Goal: Information Seeking & Learning: Learn about a topic

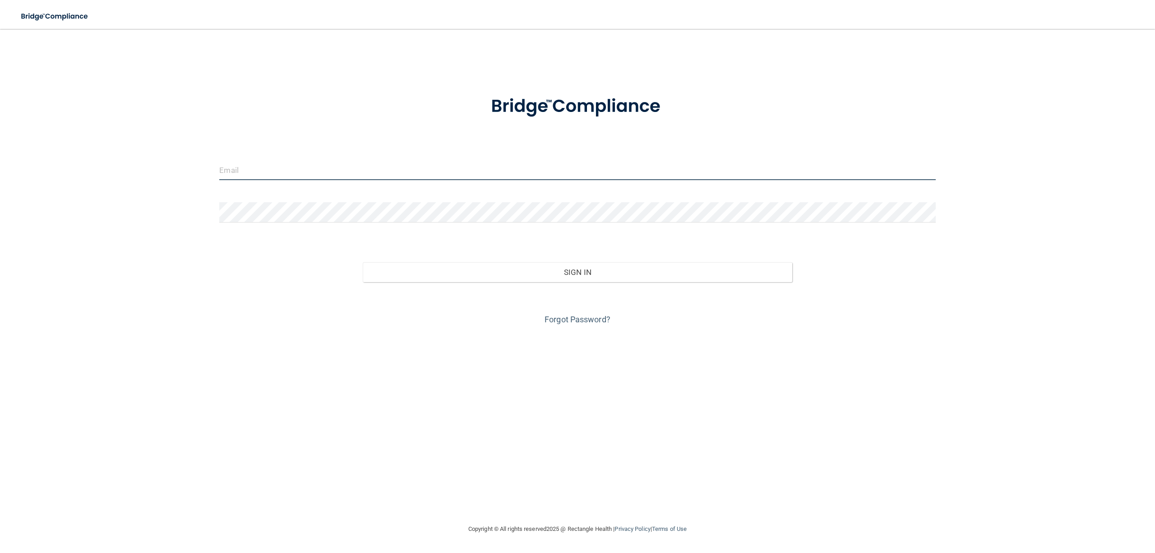
click at [334, 167] on input "email" at bounding box center [577, 170] width 716 height 20
type input "[PERSON_NAME][EMAIL_ADDRESS][DOMAIN_NAME]"
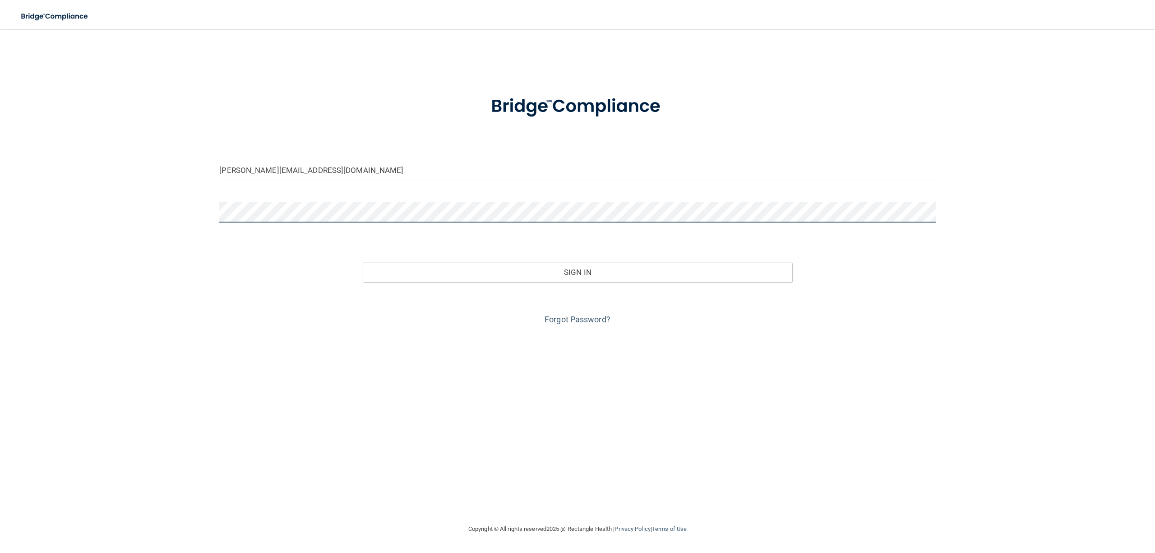
click at [363, 262] on button "Sign In" at bounding box center [578, 272] width 430 height 20
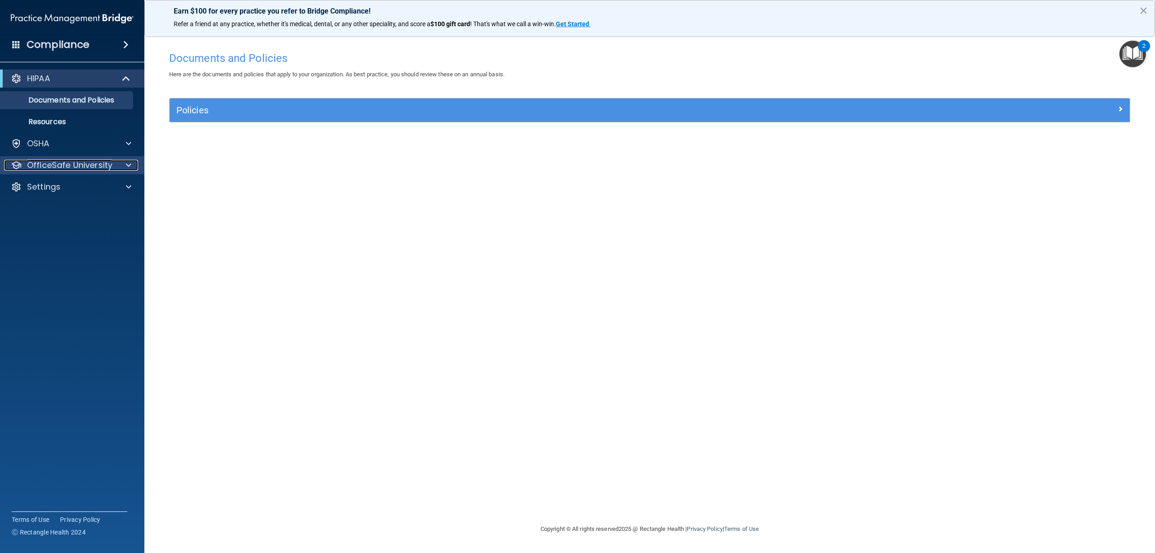
click at [78, 161] on p "OfficeSafe University" at bounding box center [69, 165] width 85 height 11
click at [76, 185] on p "HIPAA Training" at bounding box center [43, 186] width 74 height 9
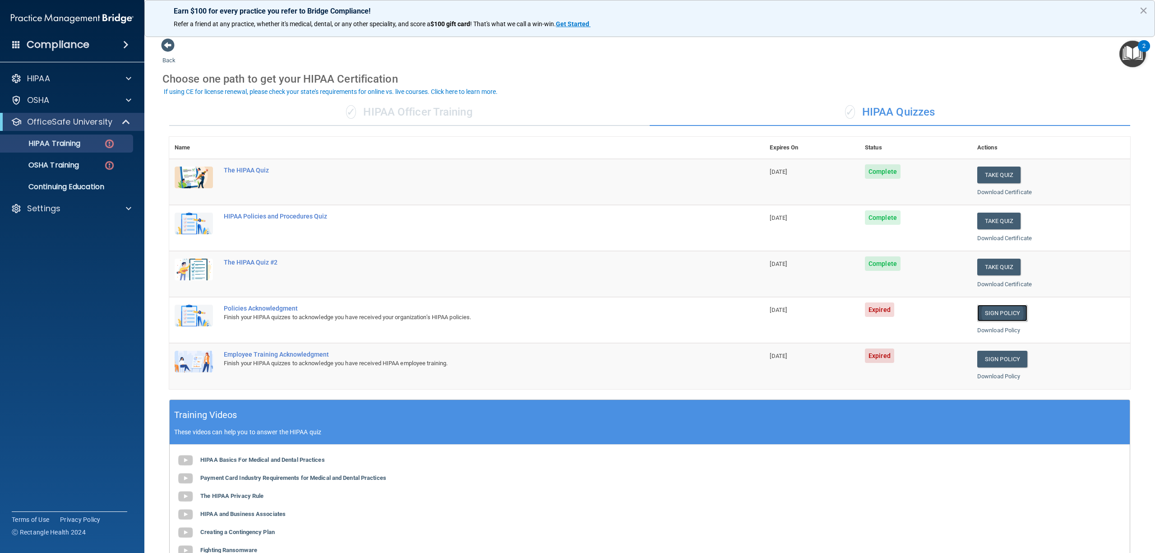
click at [995, 313] on link "Sign Policy" at bounding box center [1003, 313] width 50 height 17
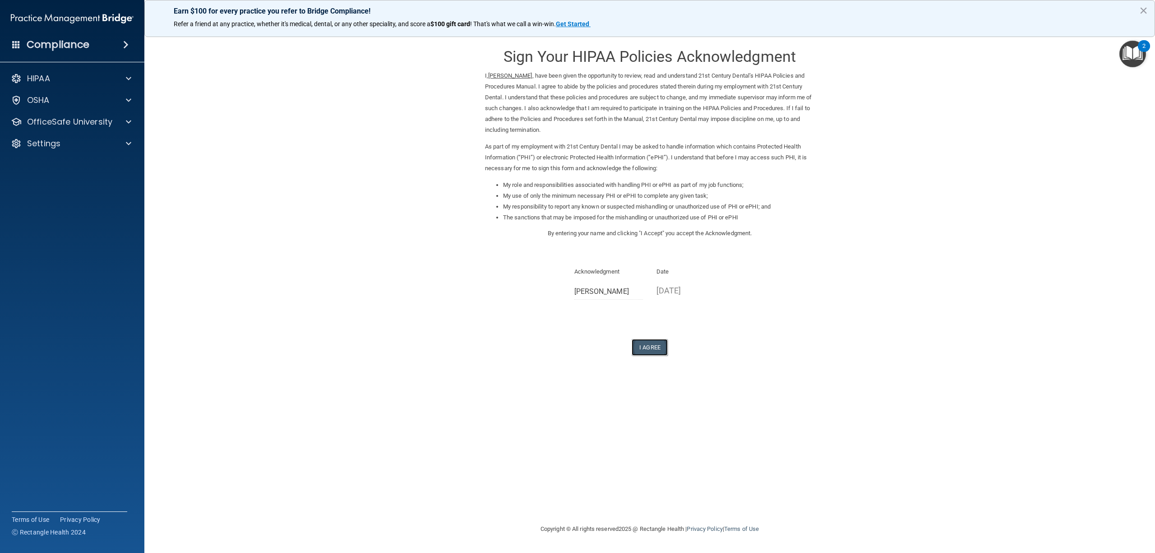
click at [652, 344] on button "I Agree" at bounding box center [650, 347] width 36 height 17
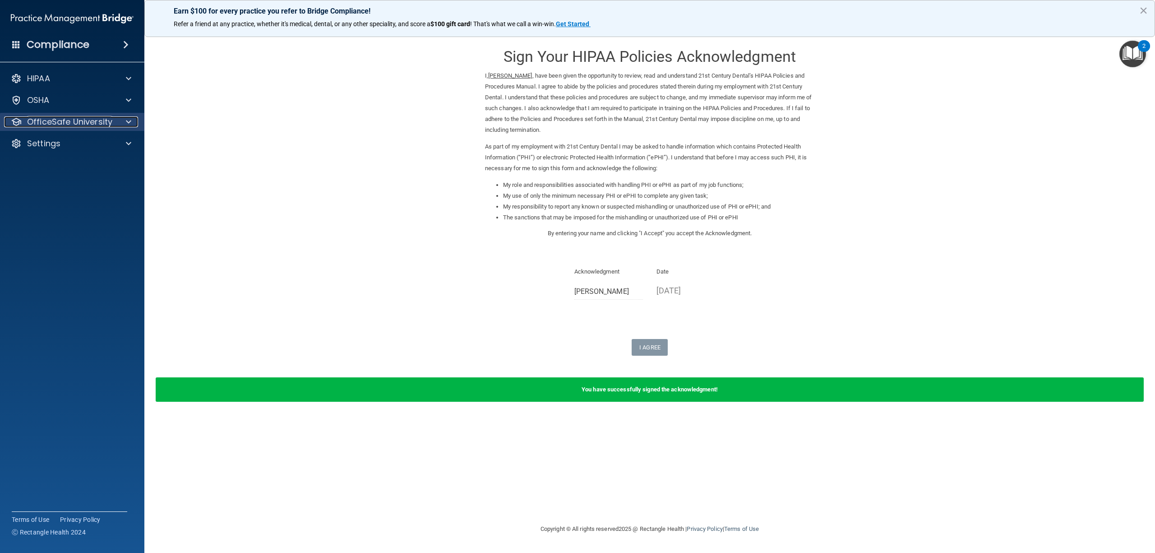
click at [88, 124] on p "OfficeSafe University" at bounding box center [69, 121] width 85 height 11
click at [82, 145] on div "HIPAA Training" at bounding box center [67, 143] width 123 height 9
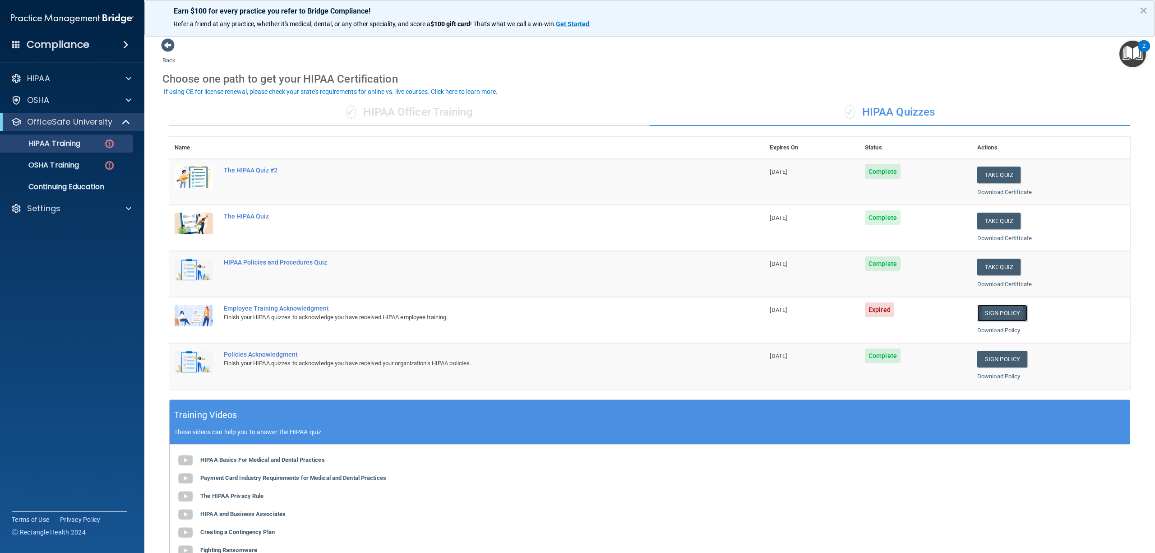
click at [997, 316] on link "Sign Policy" at bounding box center [1003, 313] width 50 height 17
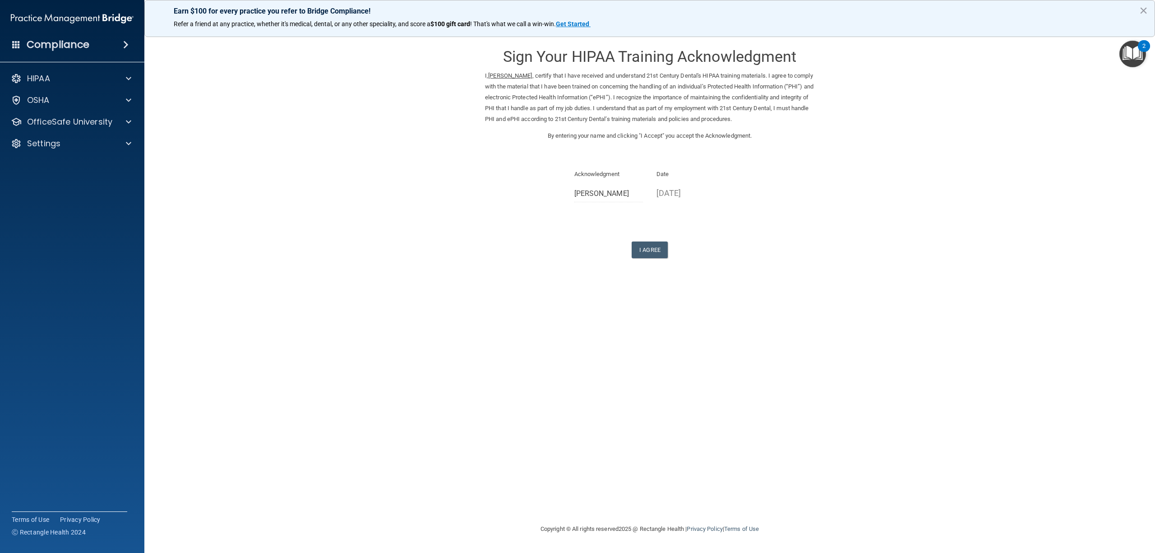
click at [643, 259] on form "Sign Your HIPAA Training Acknowledgment I, Beatriz Reyes , certify that I have …" at bounding box center [649, 159] width 975 height 242
click at [653, 246] on button "I Agree" at bounding box center [650, 249] width 36 height 17
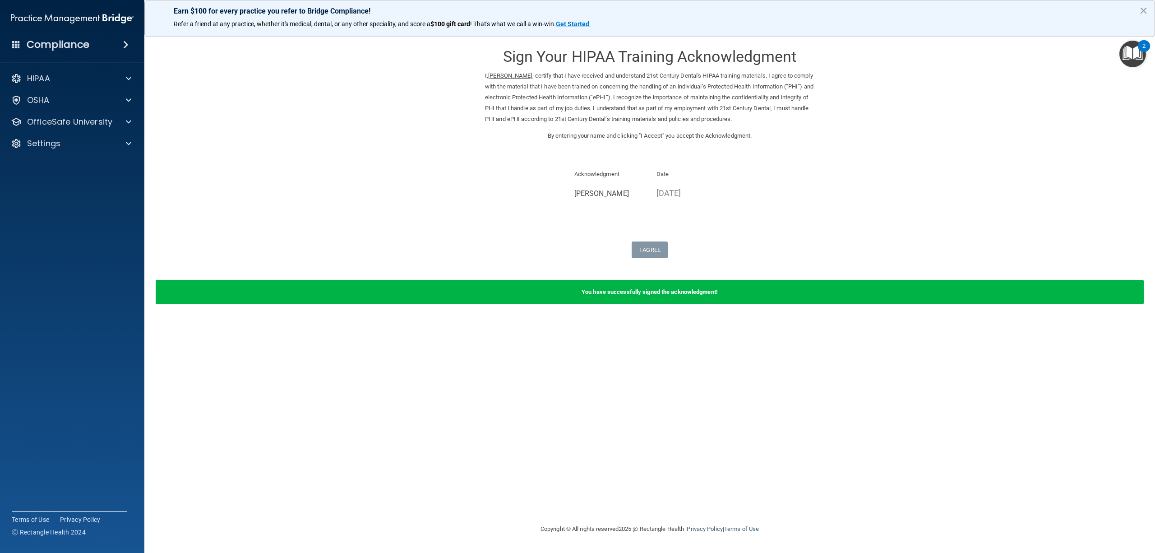
click at [650, 261] on form "Sign Your HIPAA Training Acknowledgment I, Beatriz Reyes , certify that I have …" at bounding box center [649, 176] width 975 height 277
click at [53, 125] on p "OfficeSafe University" at bounding box center [69, 121] width 85 height 11
click at [83, 167] on div "OSHA Training" at bounding box center [67, 165] width 123 height 9
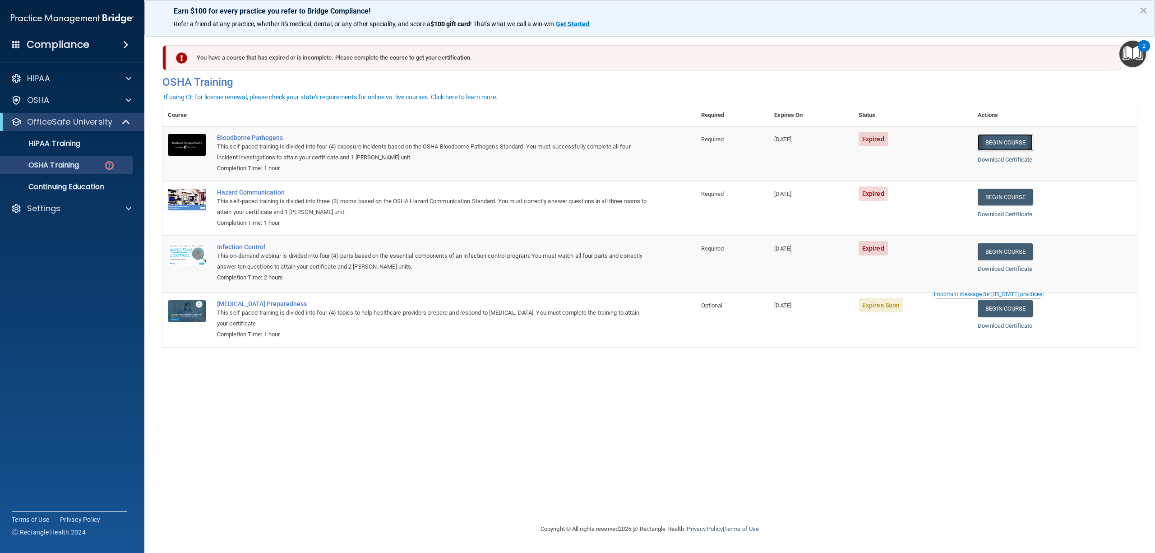
click at [1015, 141] on link "Begin Course" at bounding box center [1005, 142] width 55 height 17
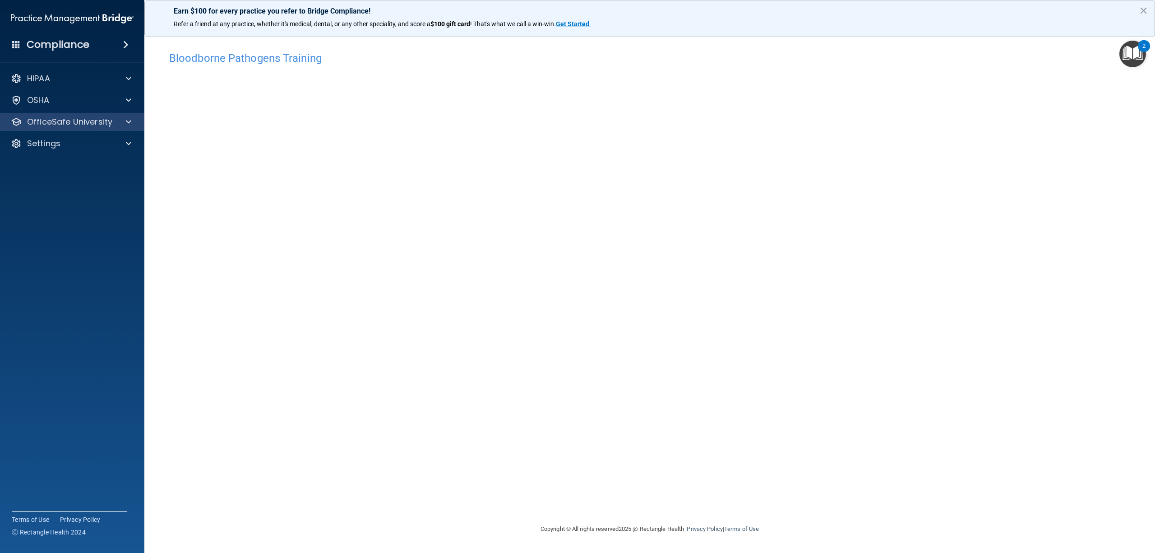
click at [112, 130] on div "OfficeSafe University" at bounding box center [72, 122] width 145 height 18
click at [107, 123] on p "OfficeSafe University" at bounding box center [69, 121] width 85 height 11
click at [83, 164] on div "OSHA Training" at bounding box center [67, 165] width 123 height 9
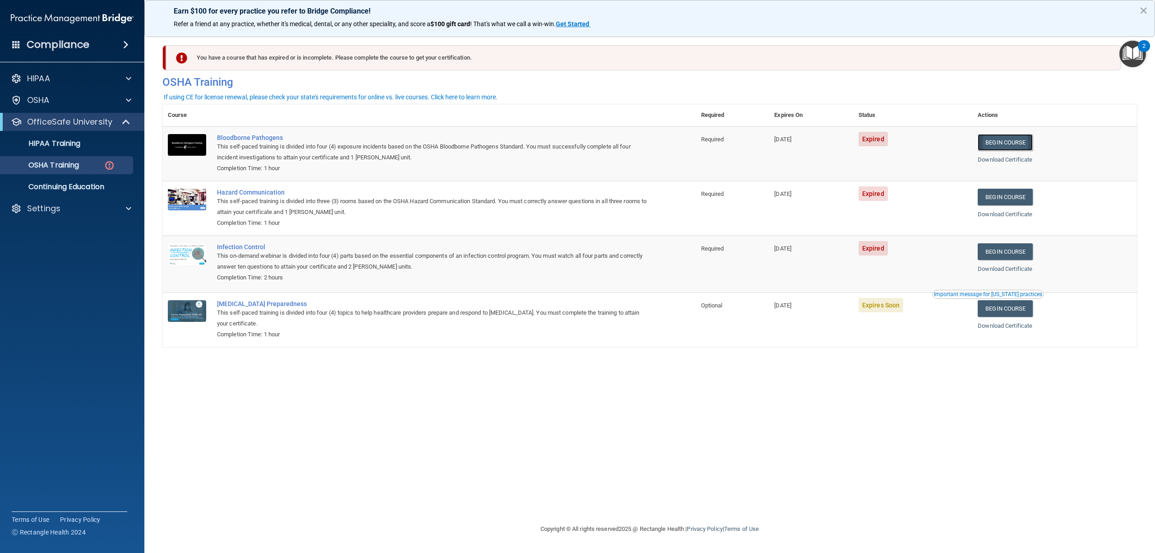
click at [1033, 139] on link "Begin Course" at bounding box center [1005, 142] width 55 height 17
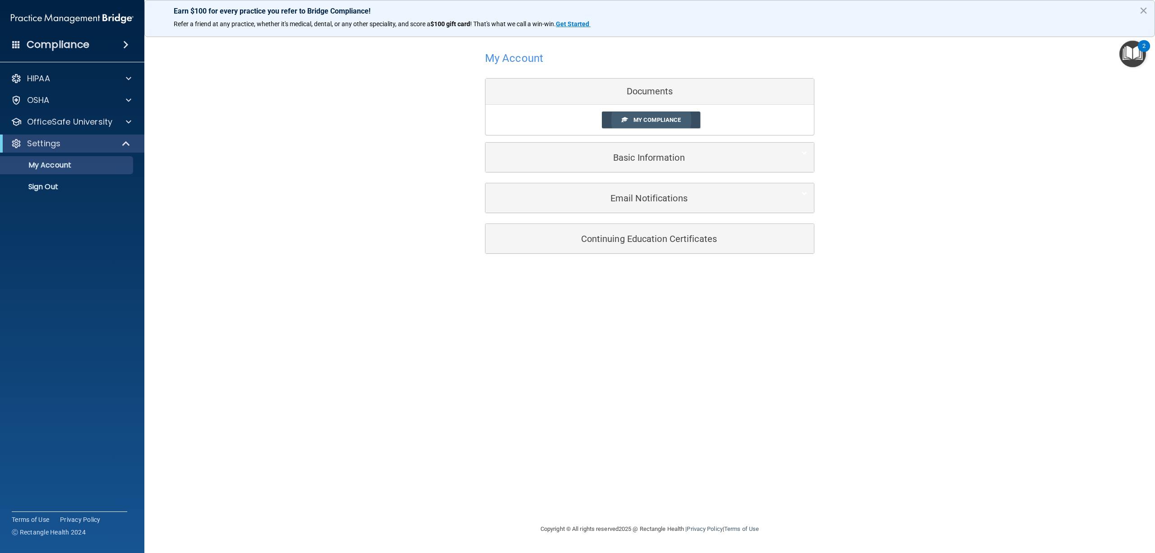
click at [671, 123] on span "My Compliance" at bounding box center [657, 119] width 47 height 7
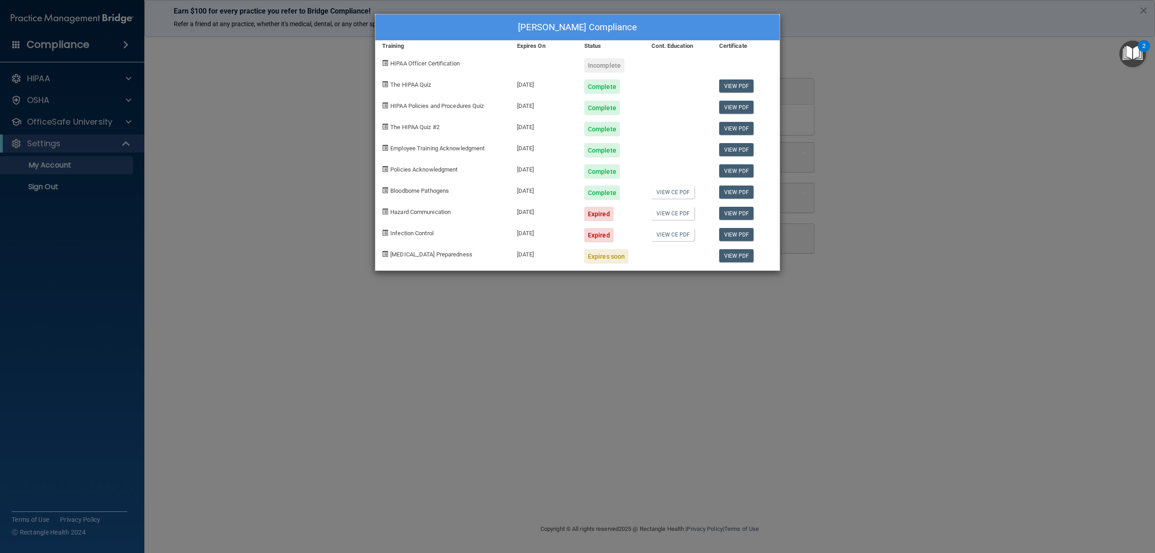
click at [296, 180] on div "Beatriz Reyes's Compliance Training Expires On Status Cont. Education Certifica…" at bounding box center [577, 276] width 1155 height 553
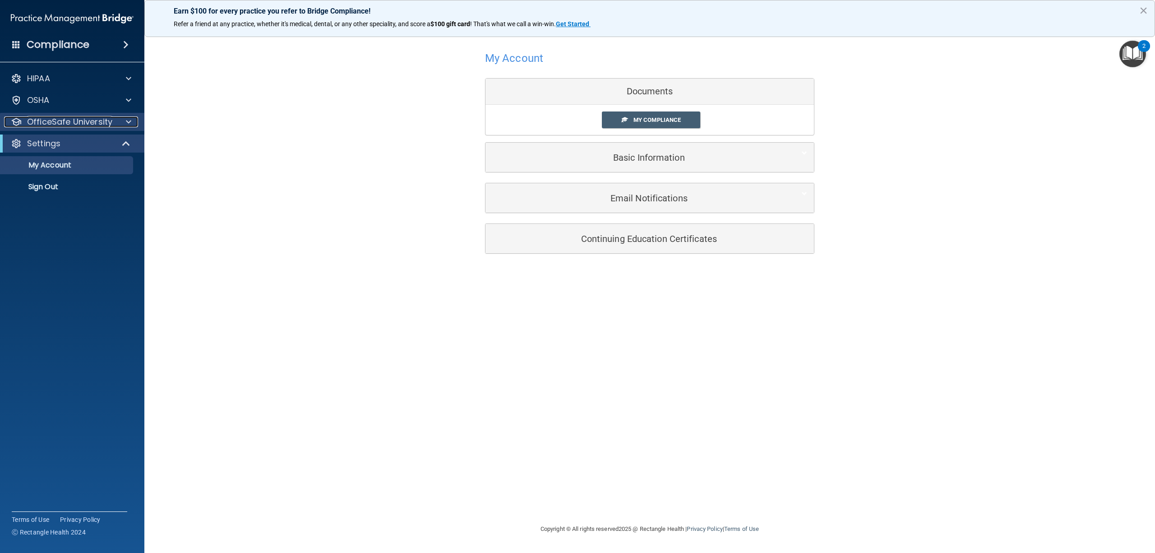
click at [112, 119] on div "OfficeSafe University" at bounding box center [60, 121] width 112 height 11
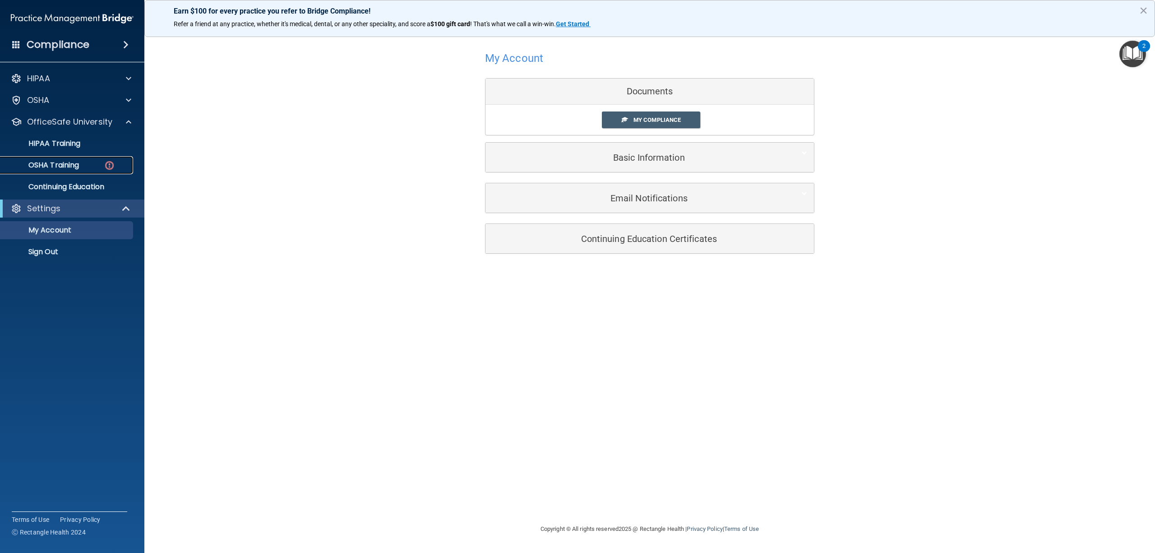
click at [103, 166] on div "OSHA Training" at bounding box center [67, 165] width 123 height 9
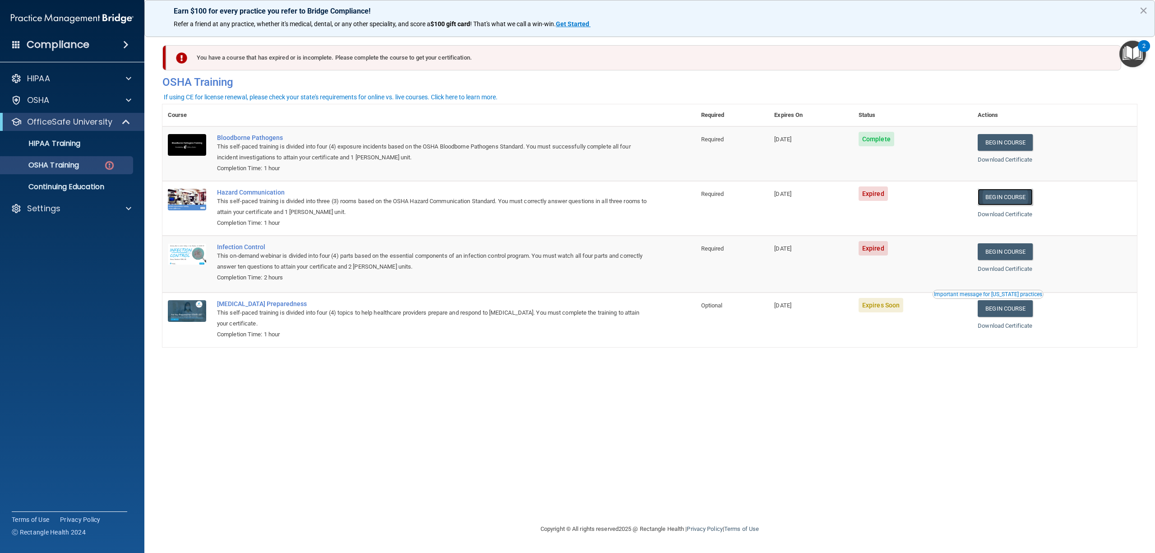
click at [1013, 200] on link "Begin Course" at bounding box center [1005, 197] width 55 height 17
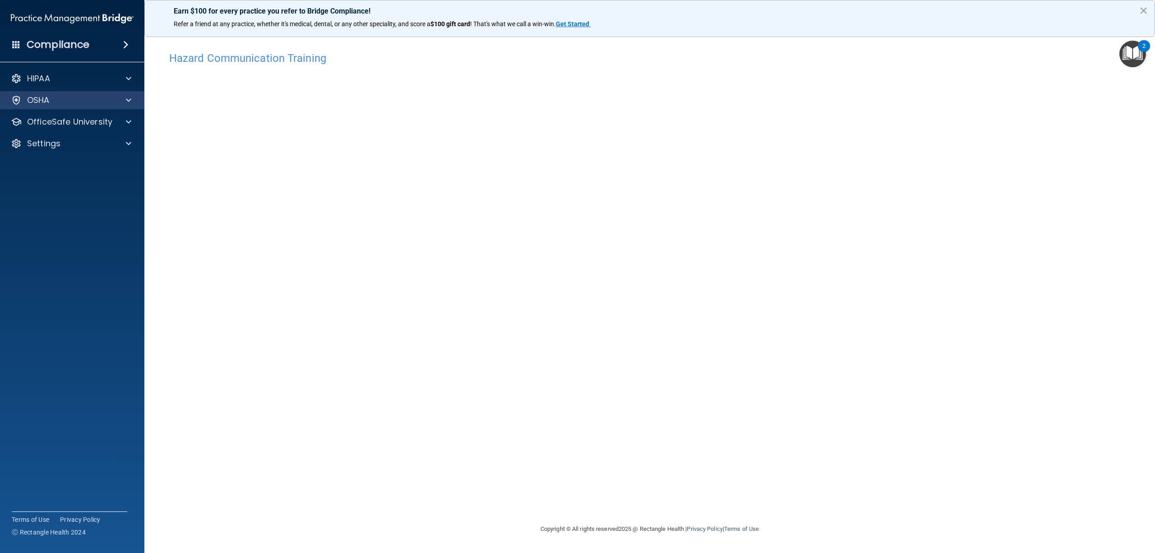
click at [74, 106] on div "OSHA" at bounding box center [72, 100] width 145 height 18
click at [114, 123] on div "OfficeSafe University" at bounding box center [60, 121] width 112 height 11
click at [103, 172] on link "OSHA Training" at bounding box center [62, 165] width 142 height 18
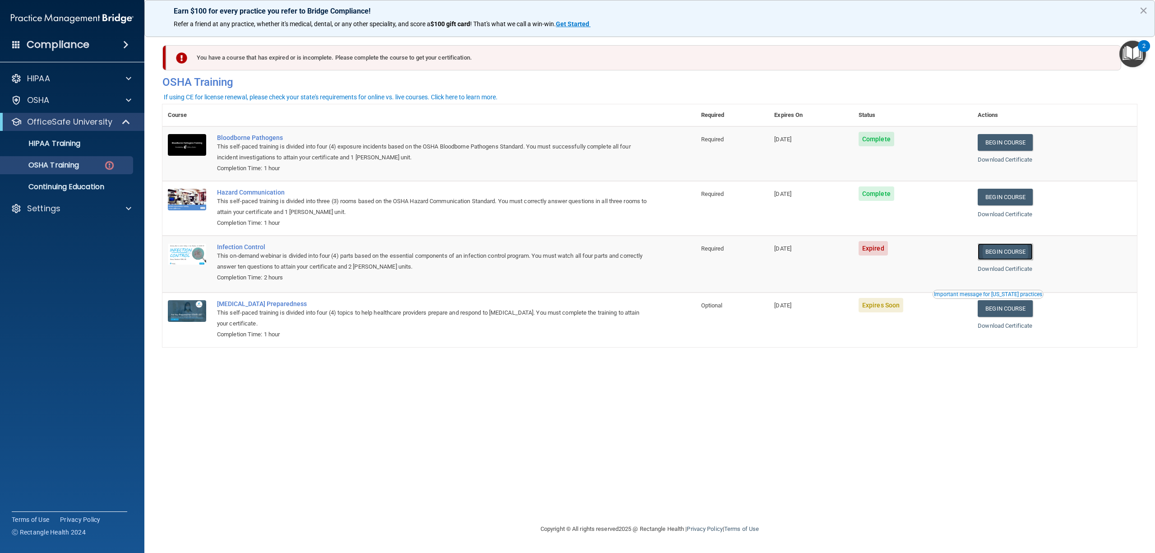
click at [1018, 252] on link "Begin Course" at bounding box center [1005, 251] width 55 height 17
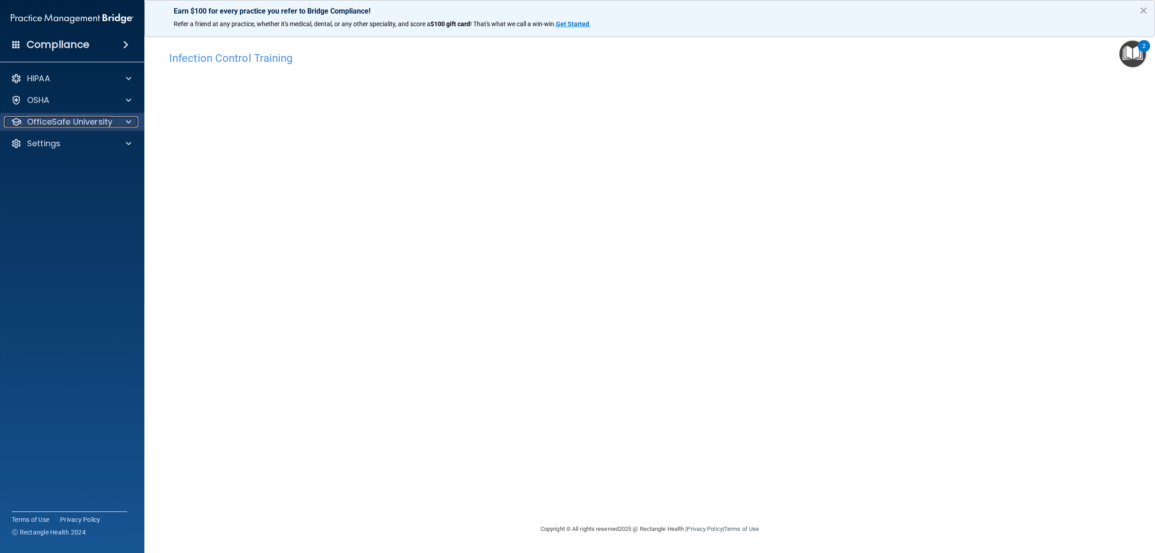
click at [81, 120] on p "OfficeSafe University" at bounding box center [69, 121] width 85 height 11
click at [81, 169] on div "OSHA Training" at bounding box center [67, 165] width 123 height 9
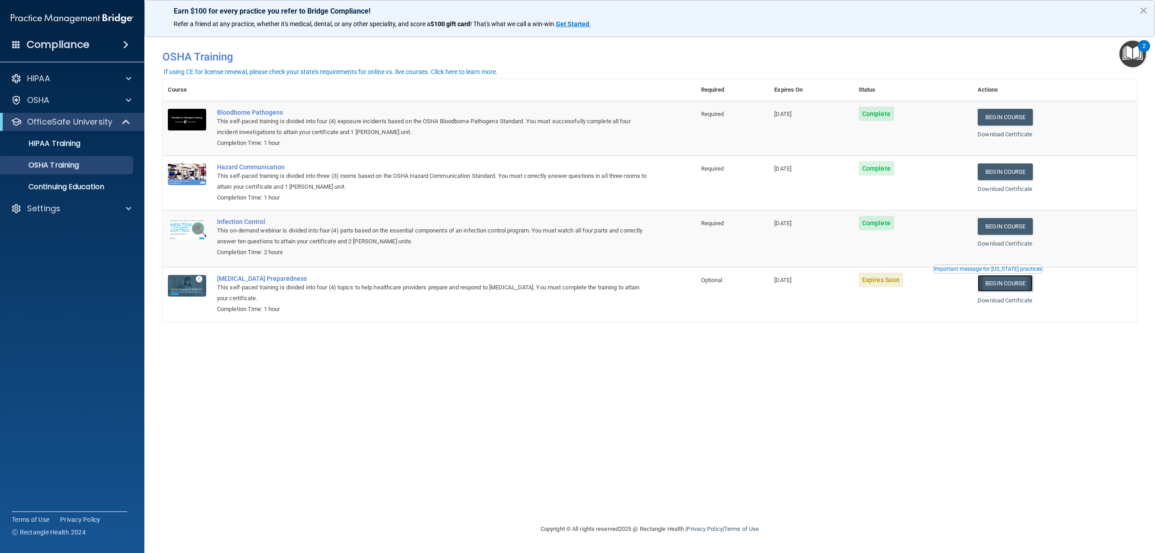
click at [1020, 284] on link "Begin Course" at bounding box center [1005, 283] width 55 height 17
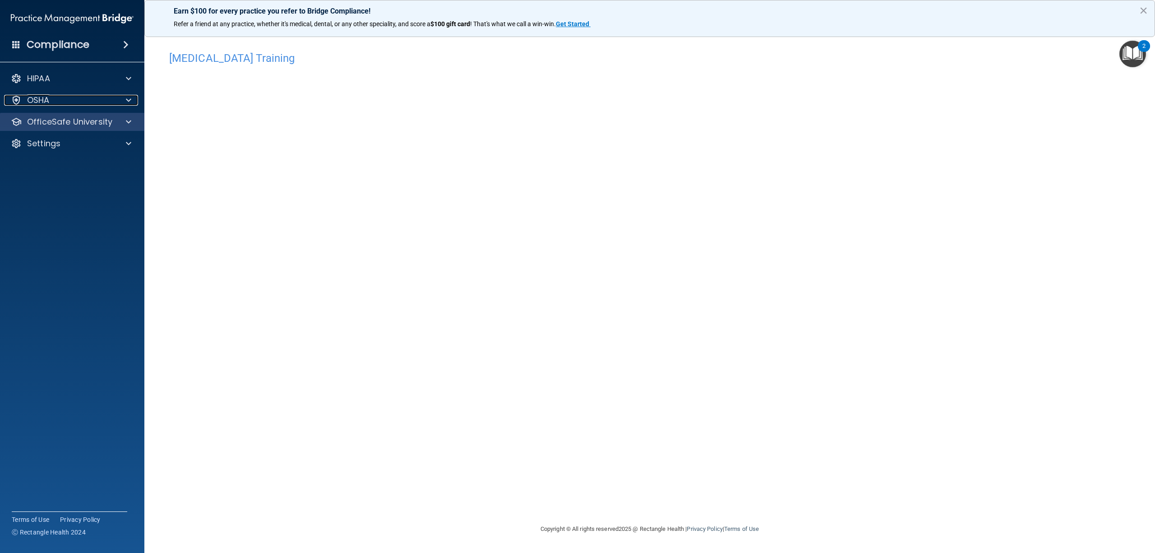
drag, startPoint x: 93, startPoint y: 105, endPoint x: 102, endPoint y: 113, distance: 12.2
click at [93, 106] on div "OSHA" at bounding box center [72, 100] width 145 height 18
click at [110, 120] on p "OfficeSafe University" at bounding box center [69, 121] width 85 height 11
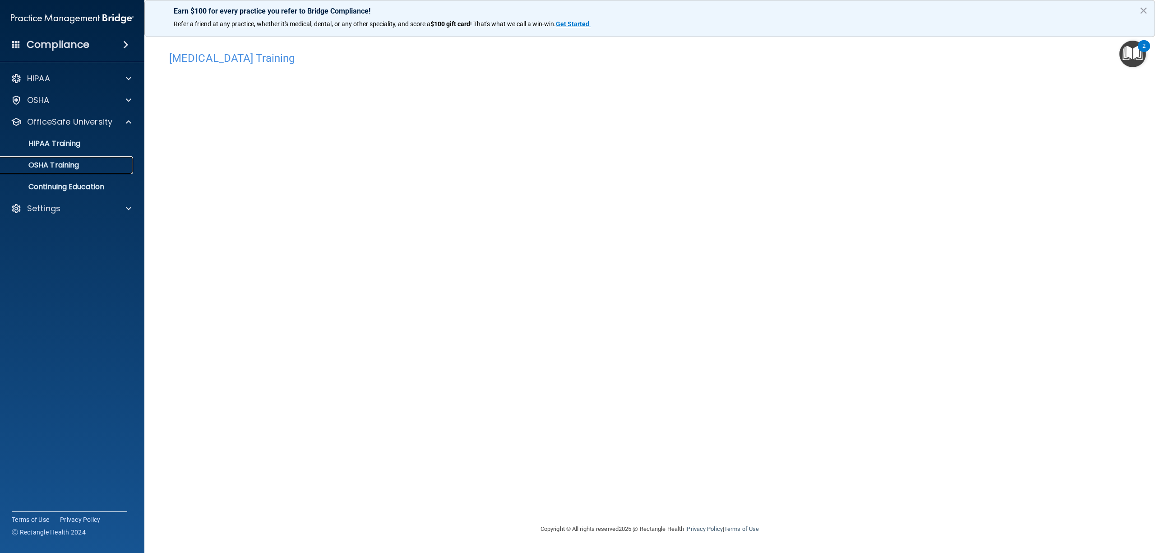
click at [92, 162] on div "OSHA Training" at bounding box center [67, 165] width 123 height 9
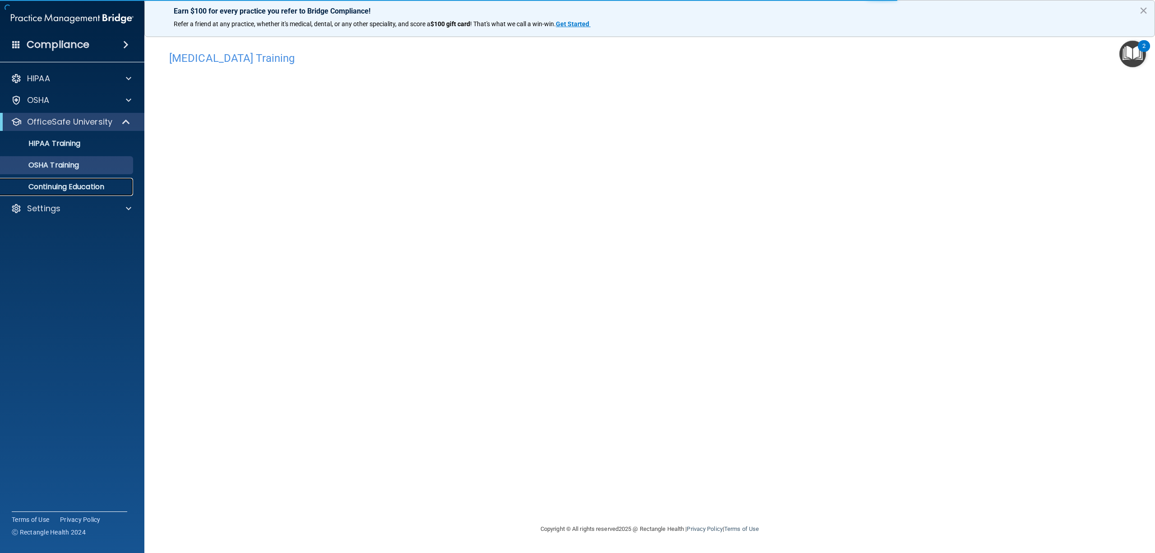
click at [90, 184] on p "Continuing Education" at bounding box center [67, 186] width 123 height 9
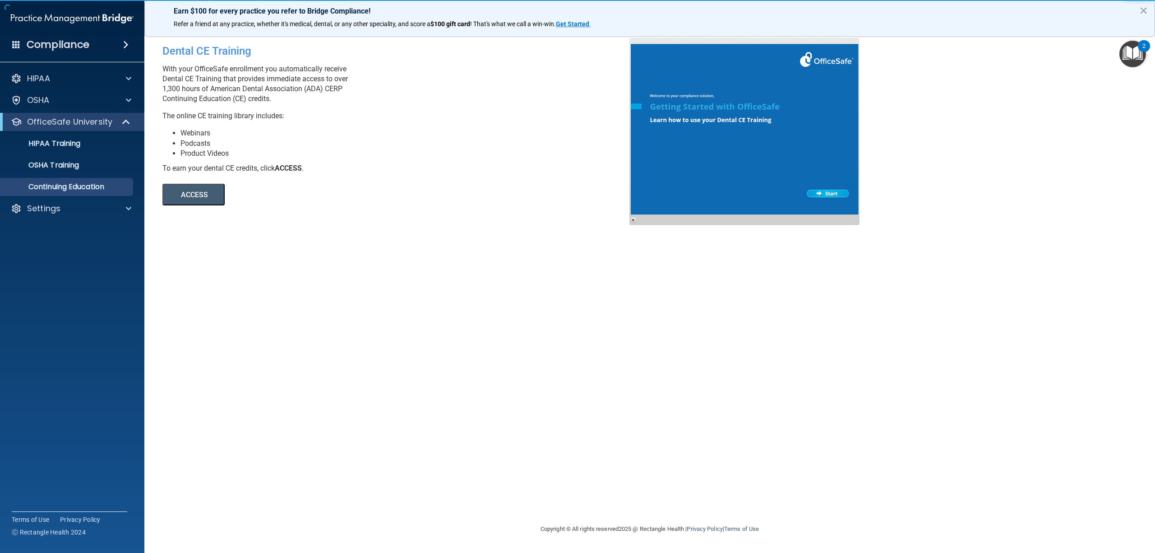
click at [202, 199] on button "ACCESS" at bounding box center [193, 195] width 62 height 22
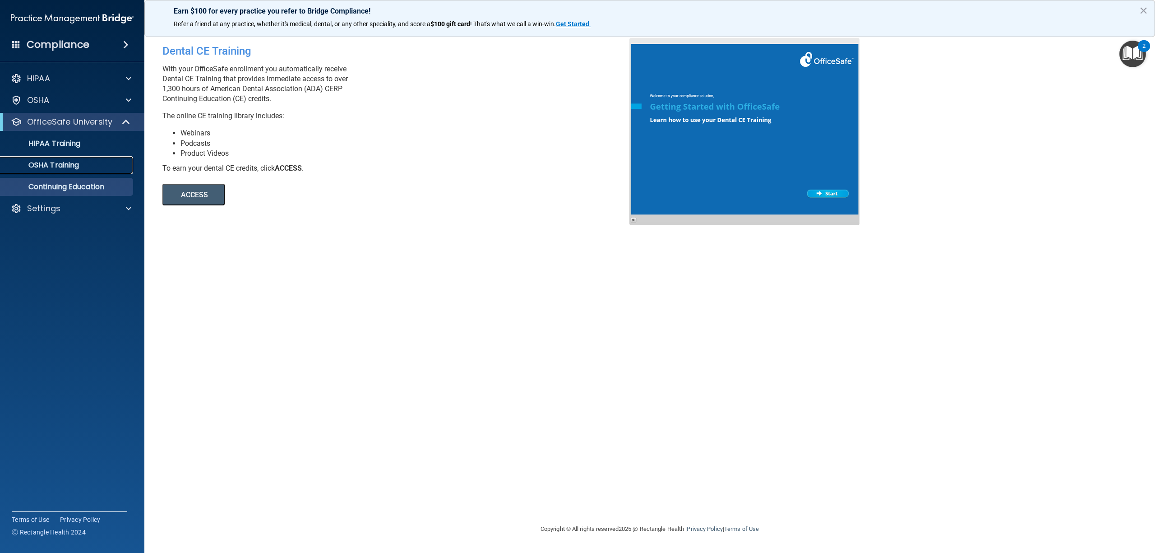
click at [85, 162] on div "OSHA Training" at bounding box center [67, 165] width 123 height 9
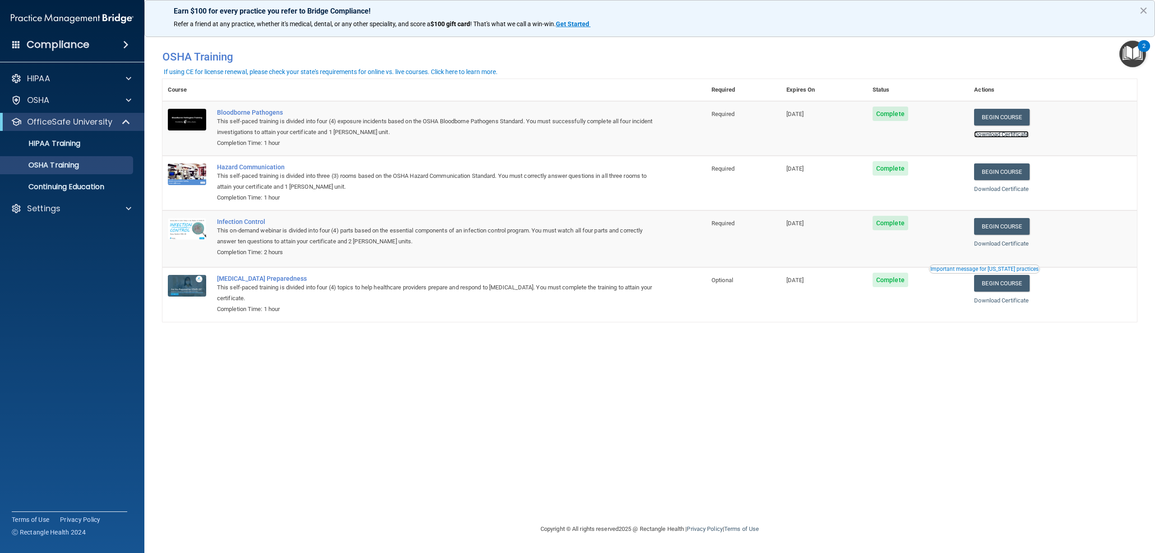
click at [1023, 134] on link "Download Certificate" at bounding box center [1001, 134] width 55 height 7
click at [1029, 192] on link "Download Certificate" at bounding box center [1001, 188] width 55 height 7
click at [1008, 246] on link "Download Certificate" at bounding box center [1001, 243] width 55 height 7
click at [1001, 303] on link "Download Certificate" at bounding box center [1001, 300] width 55 height 7
click at [90, 141] on div "HIPAA Training" at bounding box center [67, 143] width 123 height 9
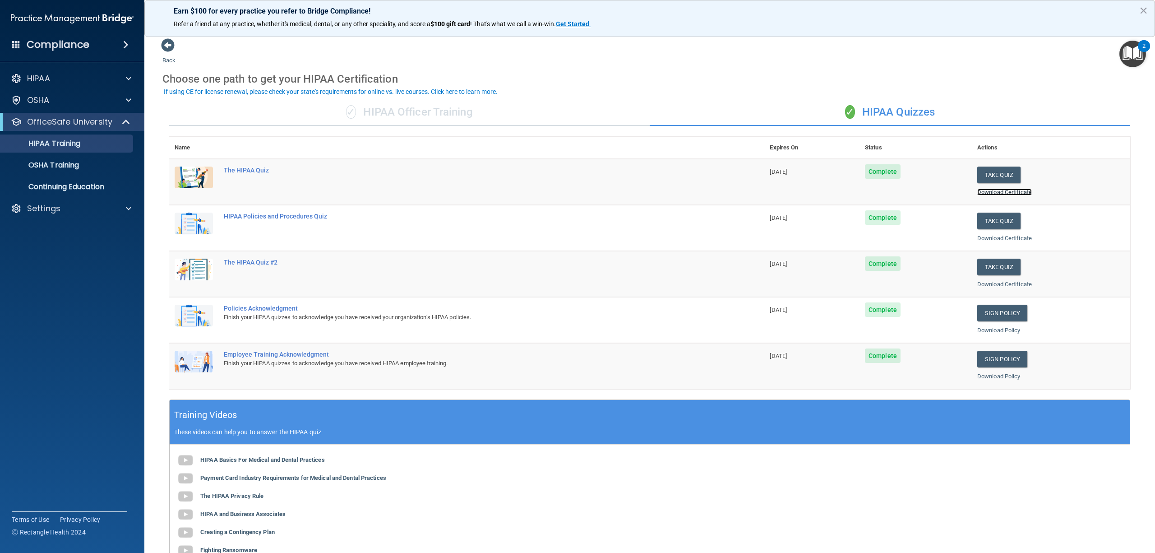
click at [1007, 191] on link "Download Certificate" at bounding box center [1005, 192] width 55 height 7
click at [985, 239] on link "Download Certificate" at bounding box center [1005, 238] width 55 height 7
click at [994, 284] on link "Download Certificate" at bounding box center [1005, 284] width 55 height 7
click at [997, 331] on link "Download Policy" at bounding box center [999, 330] width 43 height 7
click at [984, 376] on link "Download Policy" at bounding box center [999, 376] width 43 height 7
